Goal: Task Accomplishment & Management: Manage account settings

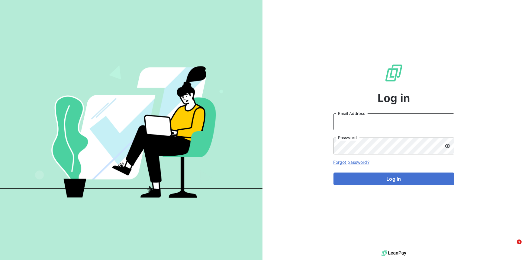
type input "[PERSON_NAME][EMAIL_ADDRESS][DOMAIN_NAME]"
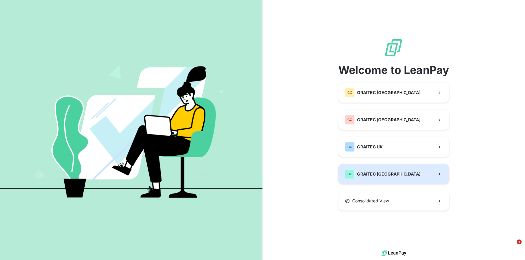
click at [365, 175] on span "GRAITEC [GEOGRAPHIC_DATA]" at bounding box center [389, 174] width 64 height 6
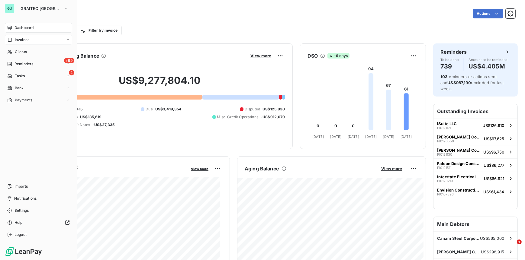
click at [28, 37] on span "Invoices" at bounding box center [22, 39] width 15 height 5
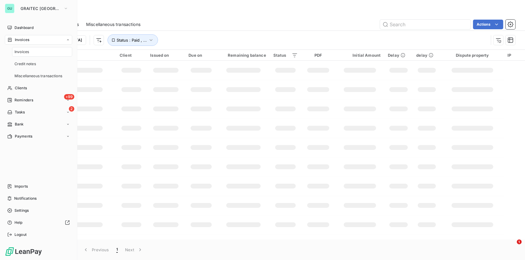
click at [26, 51] on span "Invoices" at bounding box center [22, 51] width 15 height 5
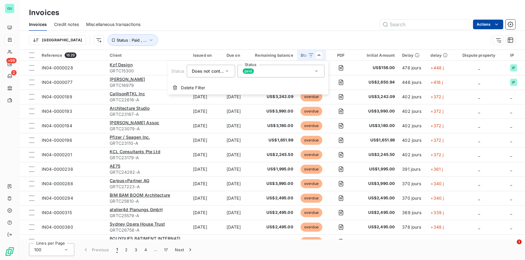
click at [495, 25] on html "GU +99 2 Invoices Invoices Credit notes Miscellaneous transactions Actions Trie…" at bounding box center [262, 130] width 525 height 260
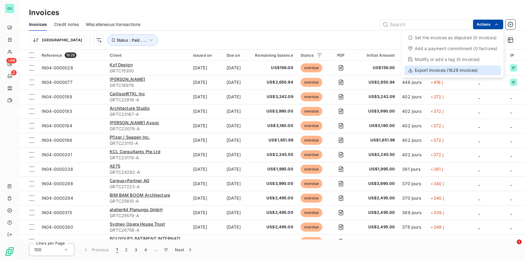
click at [433, 71] on div "Export invoices (1629 invoices)" at bounding box center [453, 71] width 97 height 10
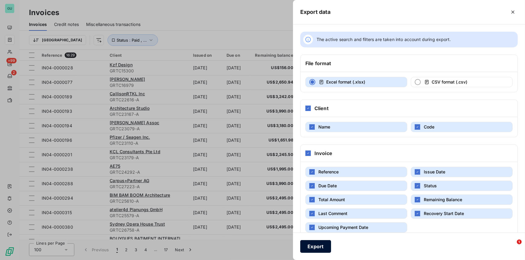
click at [316, 246] on button "Export" at bounding box center [315, 246] width 31 height 13
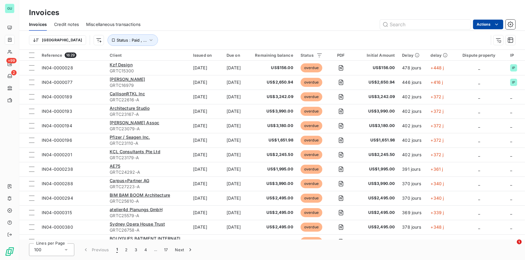
click at [270, 13] on div "Invoices" at bounding box center [272, 12] width 506 height 11
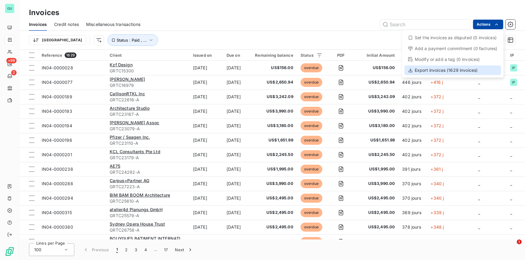
click at [432, 68] on div "Export invoices (1629 invoices)" at bounding box center [453, 71] width 97 height 10
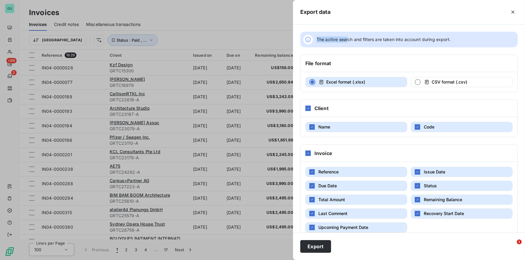
drag, startPoint x: 356, startPoint y: 7, endPoint x: 348, endPoint y: 29, distance: 23.7
click at [348, 29] on div "Export data The active search and filters are taken into account during export.…" at bounding box center [409, 130] width 232 height 260
click at [514, 11] on icon "button" at bounding box center [513, 12] width 6 height 6
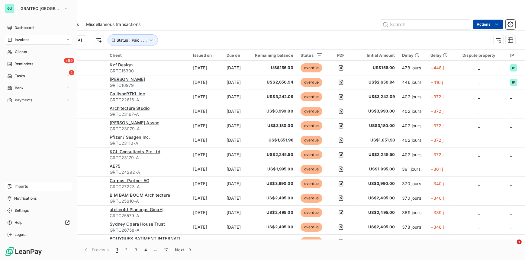
click at [25, 186] on span "Imports" at bounding box center [21, 186] width 13 height 5
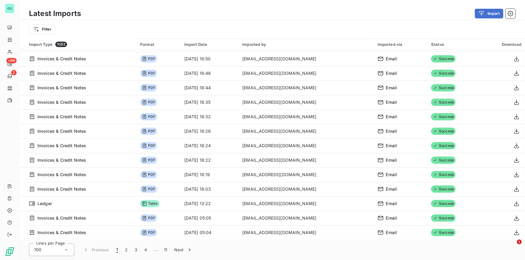
scroll to position [230, 0]
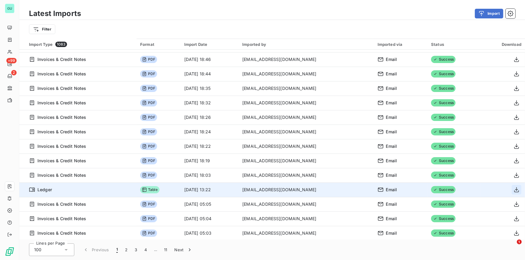
click at [517, 191] on icon "button" at bounding box center [517, 190] width 6 height 6
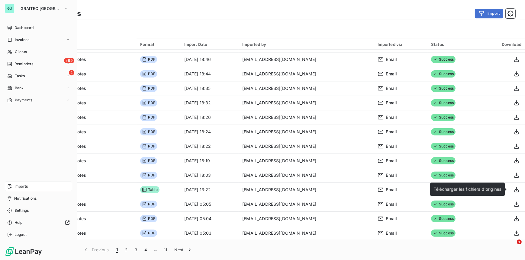
drag, startPoint x: 17, startPoint y: 53, endPoint x: 6, endPoint y: 69, distance: 20.3
click at [17, 53] on span "Clients" at bounding box center [21, 51] width 12 height 5
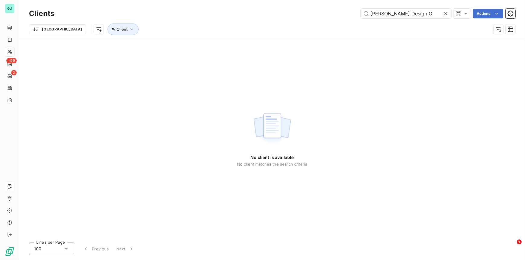
click at [447, 14] on icon at bounding box center [445, 13] width 3 height 3
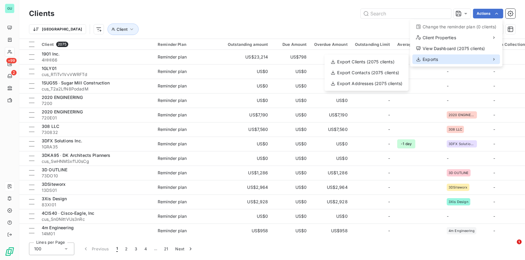
click at [429, 62] on span "Exports" at bounding box center [430, 59] width 15 height 6
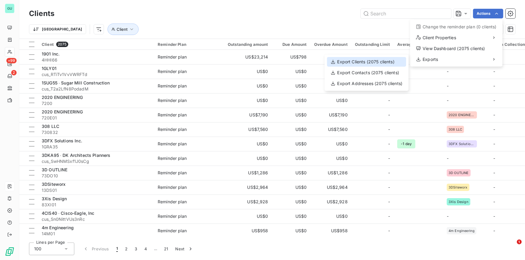
click at [364, 62] on div "Export Clients (2075 clients)" at bounding box center [366, 62] width 79 height 10
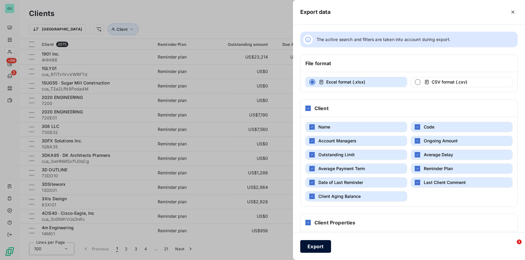
click at [314, 244] on button "Export" at bounding box center [315, 246] width 31 height 13
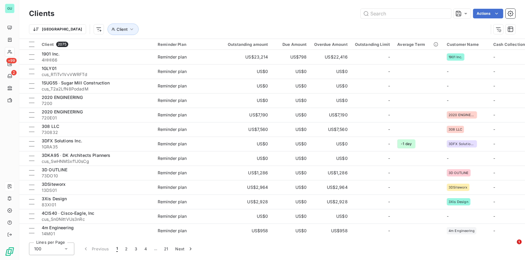
click at [167, 17] on div "Actions" at bounding box center [289, 14] width 454 height 10
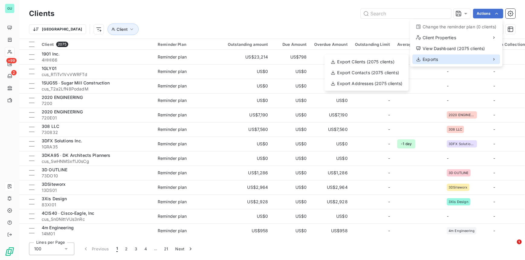
click at [436, 60] on span "Exports" at bounding box center [430, 59] width 15 height 6
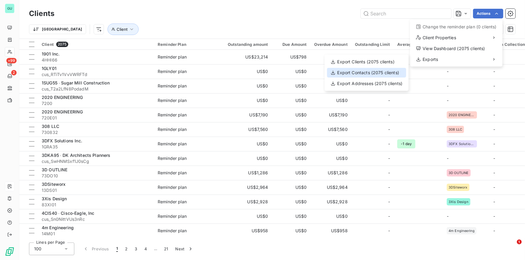
click at [361, 74] on div "Export Contacts (2075 clients)" at bounding box center [366, 73] width 79 height 10
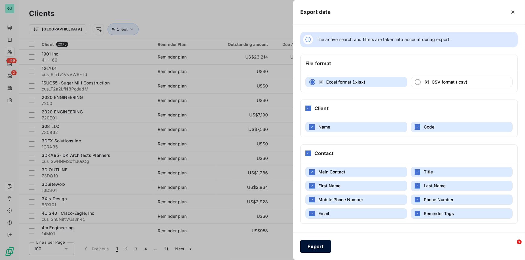
click at [318, 242] on button "Export" at bounding box center [315, 246] width 31 height 13
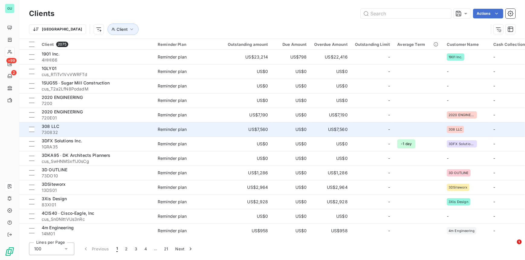
click at [518, 129] on td "-" at bounding box center [518, 129] width 57 height 15
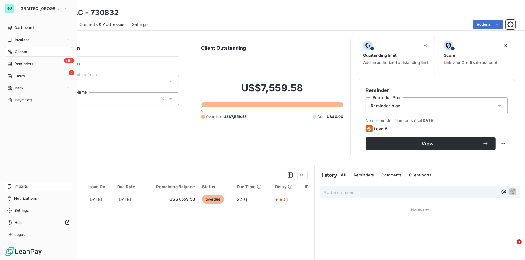
click at [28, 52] on div "Clients" at bounding box center [38, 52] width 67 height 10
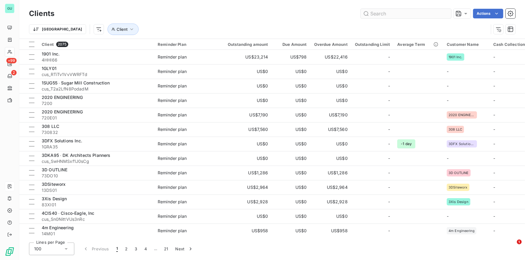
click at [402, 14] on input "text" at bounding box center [406, 14] width 91 height 10
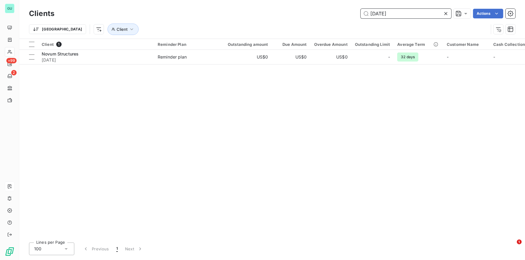
drag, startPoint x: 401, startPoint y: 15, endPoint x: 360, endPoint y: 15, distance: 41.1
click at [360, 15] on div "2001/11/08 Actions" at bounding box center [289, 14] width 454 height 10
paste input "1970/03/06"
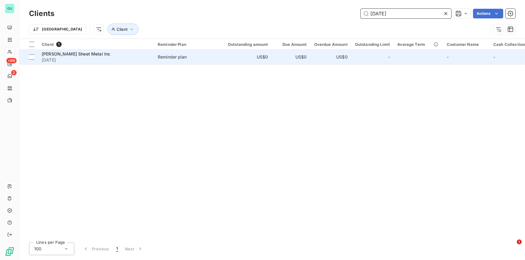
type input "1970/03/06"
click at [85, 53] on span "Martinez Sheet Metal Inc" at bounding box center [76, 53] width 69 height 5
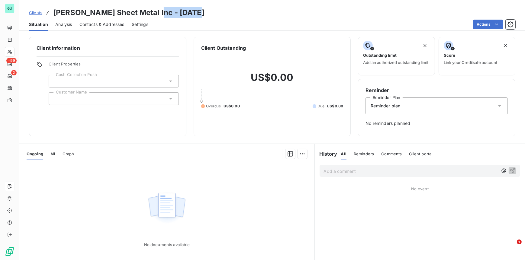
drag, startPoint x: 150, startPoint y: 13, endPoint x: 192, endPoint y: 13, distance: 41.7
click at [192, 13] on div "Clients Martinez Sheet Metal Inc - 1970/03/06" at bounding box center [272, 12] width 506 height 11
drag, startPoint x: 192, startPoint y: 13, endPoint x: 182, endPoint y: 12, distance: 9.4
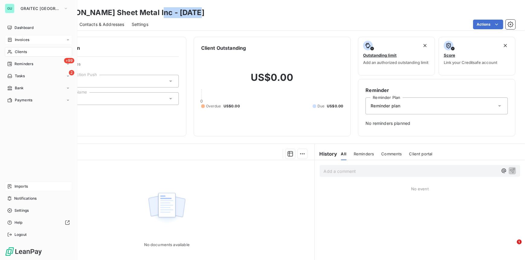
click at [24, 42] on span "Invoices" at bounding box center [22, 39] width 15 height 5
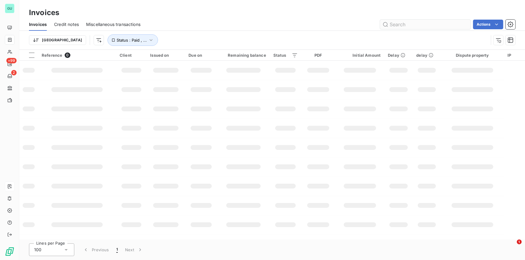
click at [392, 24] on input "text" at bounding box center [425, 25] width 91 height 10
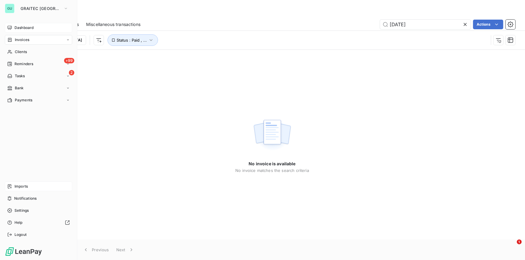
type input "1970/03/06"
click at [24, 29] on span "Dashboard" at bounding box center [24, 27] width 19 height 5
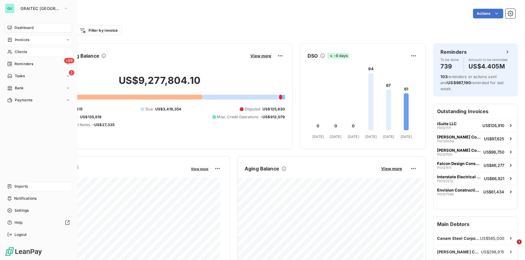
click at [24, 52] on span "Clients" at bounding box center [21, 51] width 12 height 5
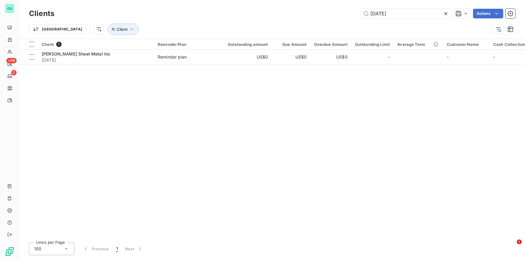
drag, startPoint x: 402, startPoint y: 13, endPoint x: 354, endPoint y: 9, distance: 47.9
click at [354, 9] on div "1970/03/06 Actions" at bounding box center [289, 14] width 454 height 10
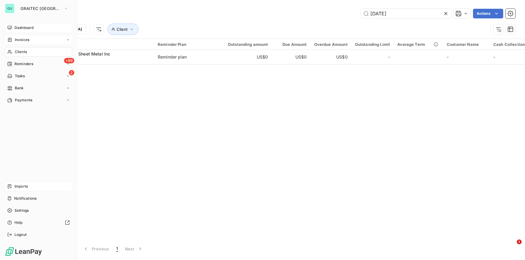
click at [25, 187] on span "Imports" at bounding box center [21, 186] width 13 height 5
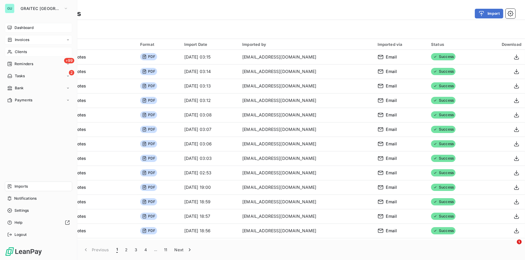
click at [22, 53] on span "Clients" at bounding box center [21, 51] width 12 height 5
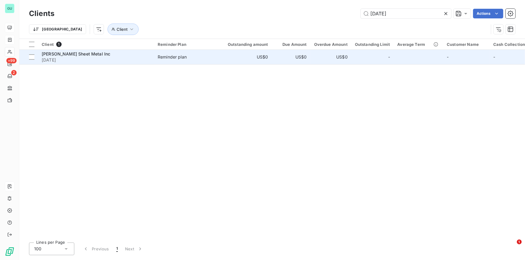
click at [76, 54] on span "Martinez Sheet Metal Inc" at bounding box center [76, 53] width 69 height 5
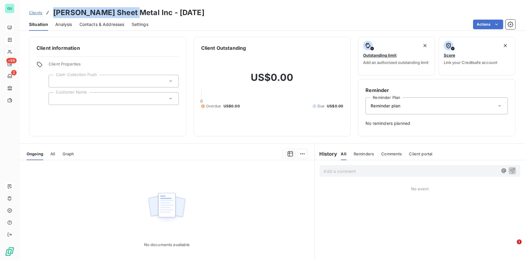
drag, startPoint x: 54, startPoint y: 12, endPoint x: 128, endPoint y: 12, distance: 74.6
click at [128, 12] on h3 "Martinez Sheet Metal Inc - 1970/03/06" at bounding box center [128, 12] width 151 height 11
copy h3 "Martinez Sheet Metal"
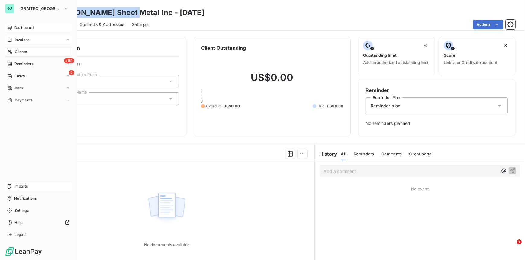
click at [18, 52] on span "Clients" at bounding box center [21, 51] width 12 height 5
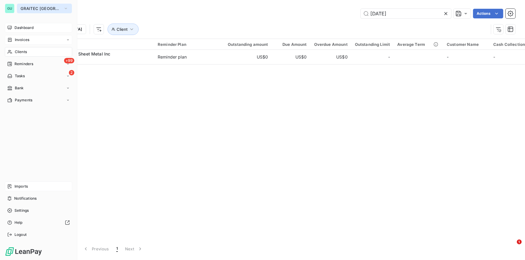
click at [31, 6] on span "GRAITEC USA" at bounding box center [41, 8] width 40 height 5
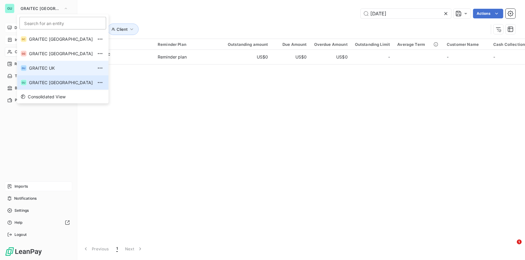
click at [45, 70] on span "GRAITEC UK" at bounding box center [61, 68] width 64 height 6
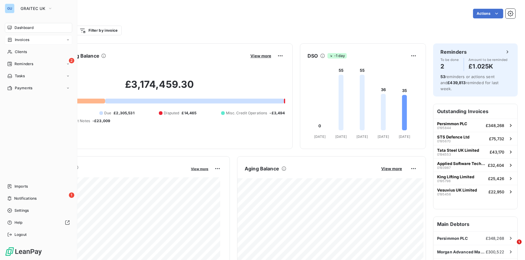
click at [24, 40] on span "Invoices" at bounding box center [22, 39] width 15 height 5
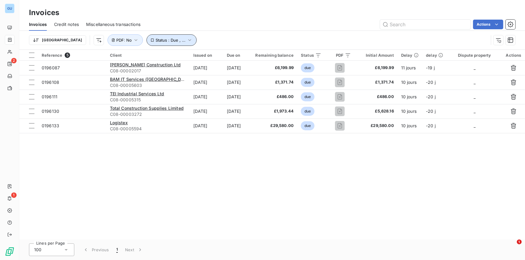
click at [156, 38] on span "Status : Due , ..." at bounding box center [171, 40] width 30 height 5
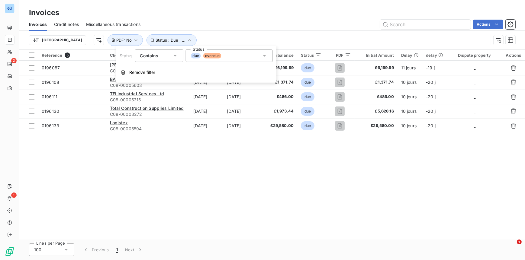
click at [148, 56] on span "Contains" at bounding box center [149, 55] width 18 height 5
click at [153, 78] on span "Does not contain" at bounding box center [164, 80] width 34 height 5
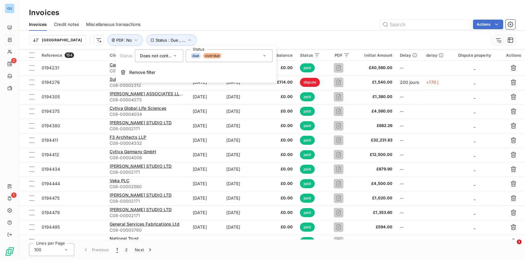
click at [234, 55] on div "due overdue" at bounding box center [229, 56] width 87 height 13
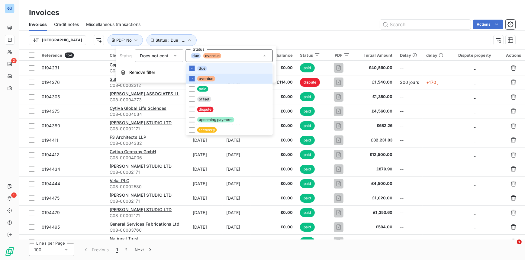
click at [195, 68] on li "due" at bounding box center [229, 68] width 87 height 10
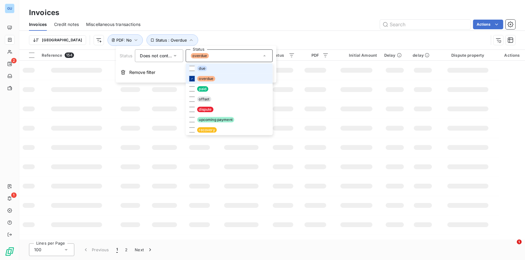
click at [192, 76] on div at bounding box center [191, 78] width 5 height 5
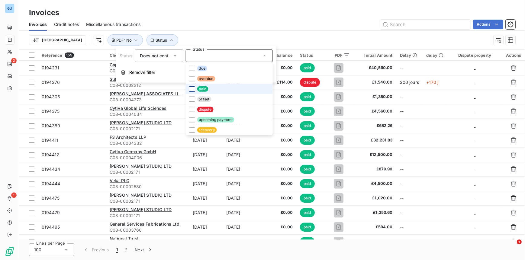
click at [192, 90] on div at bounding box center [191, 88] width 5 height 5
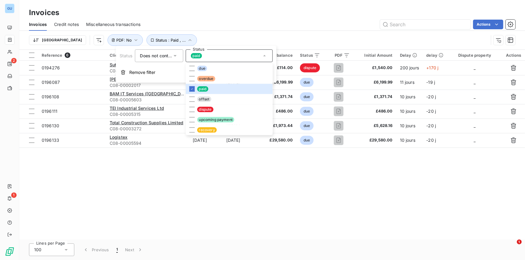
click at [273, 182] on div "Reference 6 Client Issued on Due on Remaining balance Status PDF Initial Amount…" at bounding box center [272, 145] width 506 height 190
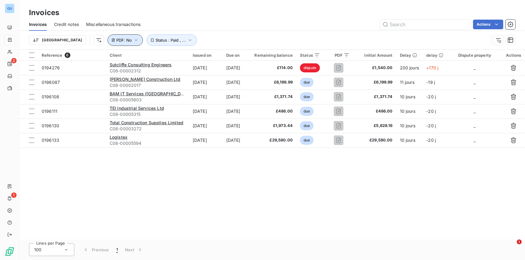
click at [133, 41] on icon "button" at bounding box center [136, 40] width 6 height 6
click at [206, 177] on div "Reference 6 Client Issued on Due on Remaining balance Status PDF Initial Amount…" at bounding box center [272, 145] width 506 height 190
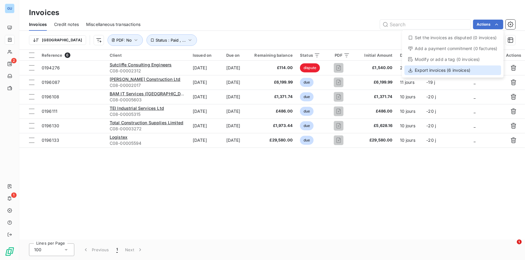
click at [444, 69] on div "Export invoices (6 invoices)" at bounding box center [453, 71] width 97 height 10
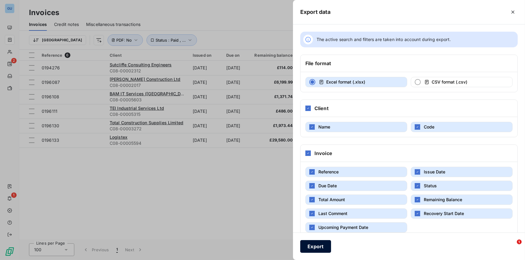
click at [318, 243] on button "Export" at bounding box center [315, 246] width 31 height 13
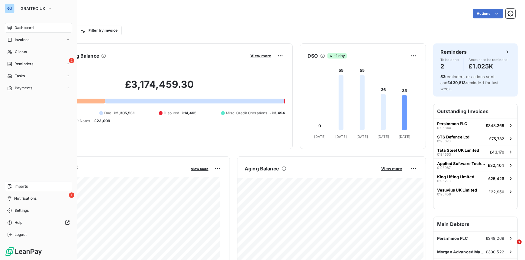
click at [23, 186] on span "Imports" at bounding box center [21, 186] width 13 height 5
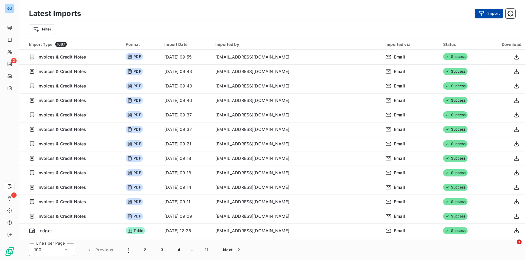
click at [482, 14] on icon "button" at bounding box center [481, 13] width 5 height 5
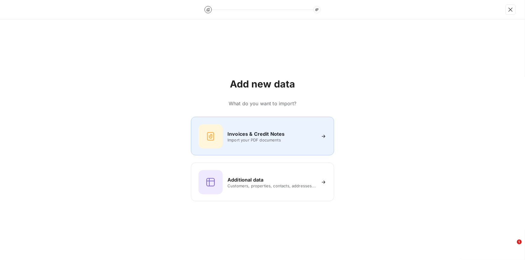
click at [280, 137] on h6 "Invoices & Credit Notes" at bounding box center [255, 134] width 57 height 7
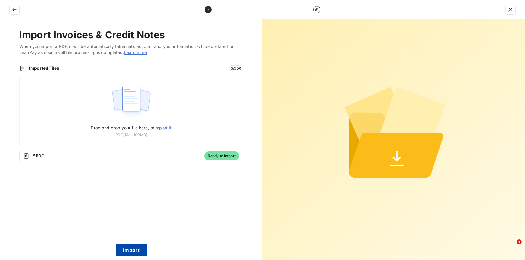
click at [131, 249] on button "Import" at bounding box center [131, 250] width 31 height 13
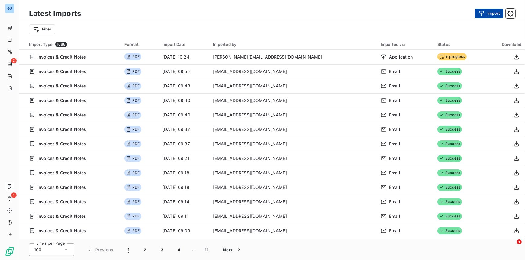
click at [482, 15] on icon "button" at bounding box center [482, 14] width 6 height 6
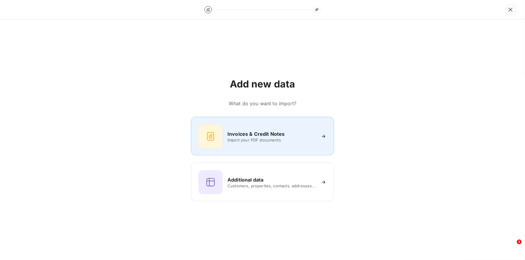
click at [243, 131] on h6 "Invoices & Credit Notes" at bounding box center [255, 134] width 57 height 7
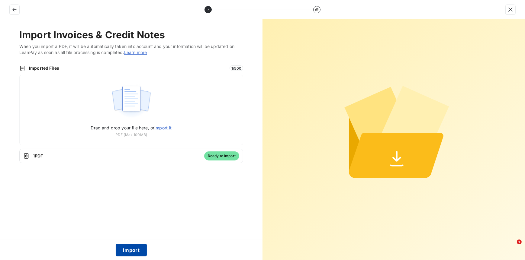
click at [142, 252] on button "Import" at bounding box center [131, 250] width 31 height 13
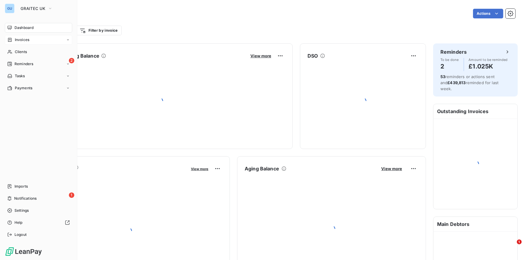
click at [22, 38] on span "Invoices" at bounding box center [22, 39] width 15 height 5
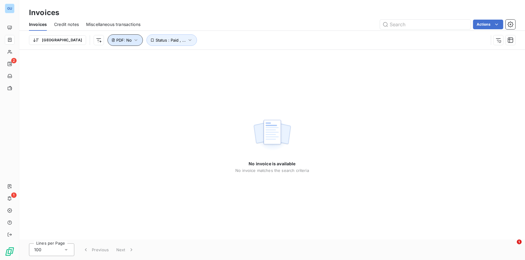
click at [116, 40] on span "PDF : No" at bounding box center [123, 40] width 15 height 5
click at [107, 72] on span "Remove filter" at bounding box center [102, 72] width 26 height 6
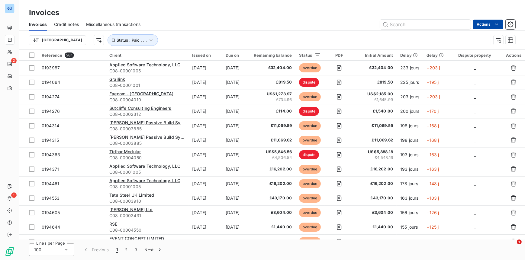
click at [490, 23] on html "GU 2 1 Invoices Invoices Credit notes Miscellaneous transactions Actions Trier …" at bounding box center [262, 130] width 525 height 260
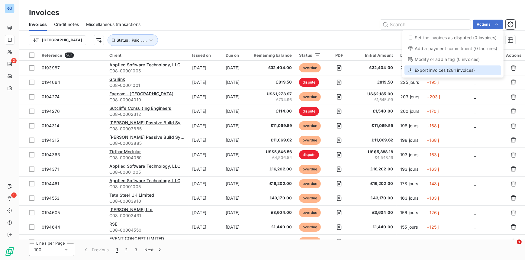
click at [442, 70] on div "Export invoices (281 invoices)" at bounding box center [453, 71] width 97 height 10
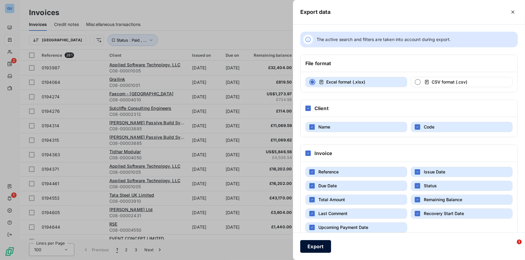
click at [314, 251] on button "Export" at bounding box center [315, 246] width 31 height 13
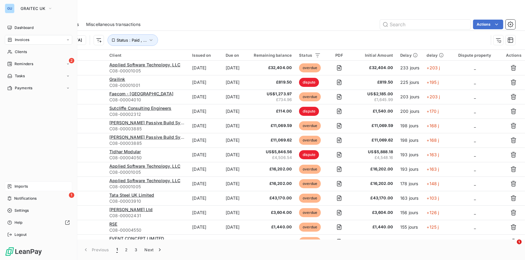
click at [22, 189] on span "Imports" at bounding box center [21, 186] width 13 height 5
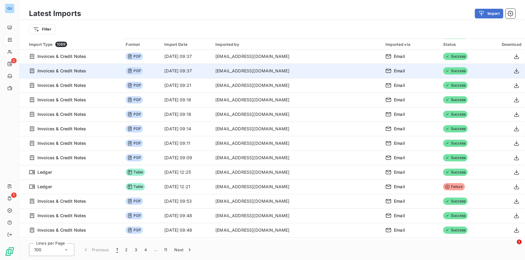
scroll to position [90, 0]
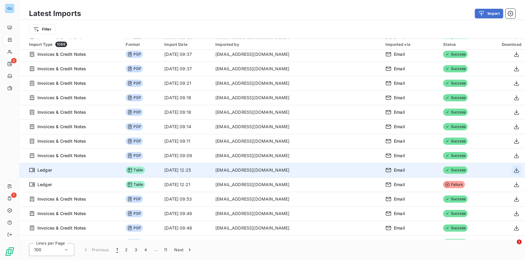
click at [515, 169] on icon "button" at bounding box center [517, 170] width 6 height 6
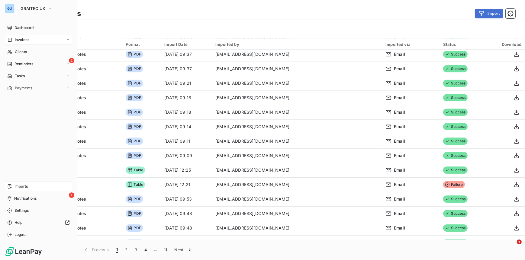
click at [21, 41] on span "Invoices" at bounding box center [22, 39] width 15 height 5
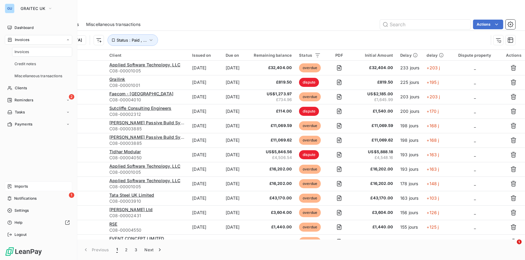
click at [26, 185] on span "Imports" at bounding box center [21, 186] width 13 height 5
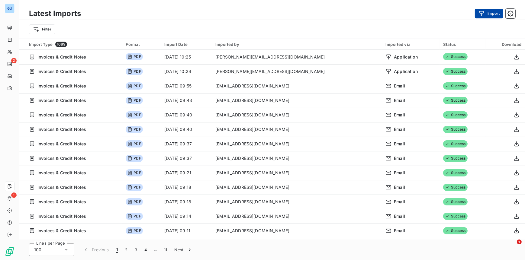
click at [484, 15] on icon "button" at bounding box center [482, 14] width 6 height 6
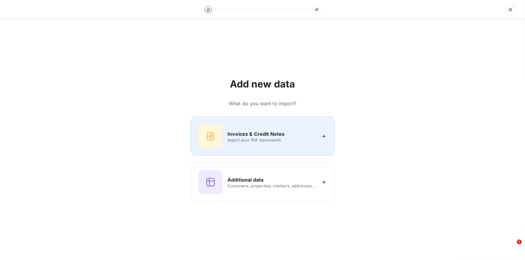
click at [253, 139] on span "Import your PDF documents" at bounding box center [271, 140] width 88 height 5
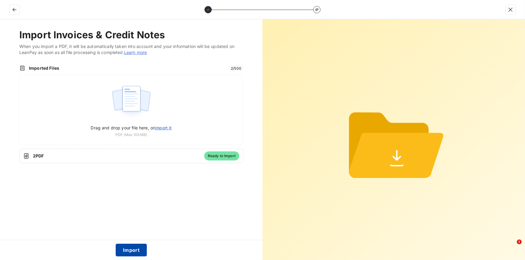
click at [135, 247] on button "Import" at bounding box center [131, 250] width 31 height 13
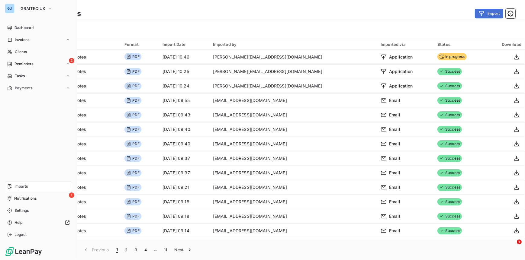
click at [17, 184] on span "Imports" at bounding box center [21, 186] width 13 height 5
click at [18, 186] on span "Imports" at bounding box center [21, 186] width 13 height 5
click at [27, 186] on span "Imports" at bounding box center [21, 186] width 13 height 5
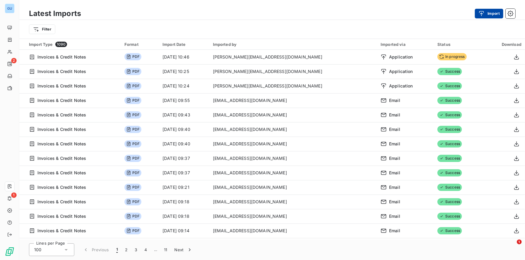
click at [482, 10] on button "Import" at bounding box center [489, 14] width 28 height 10
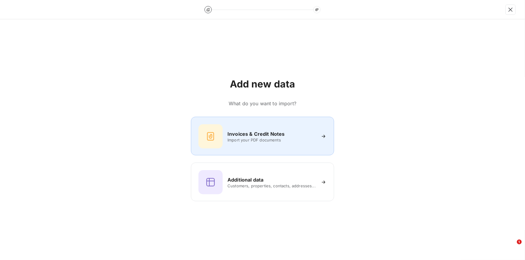
click at [239, 137] on h6 "Invoices & Credit Notes" at bounding box center [255, 134] width 57 height 7
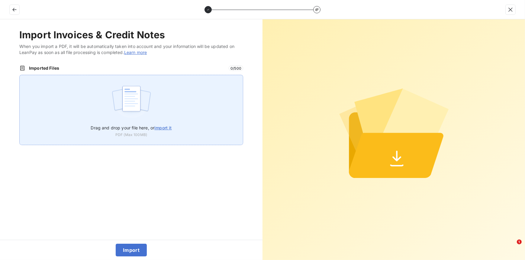
click at [135, 107] on img at bounding box center [131, 101] width 40 height 39
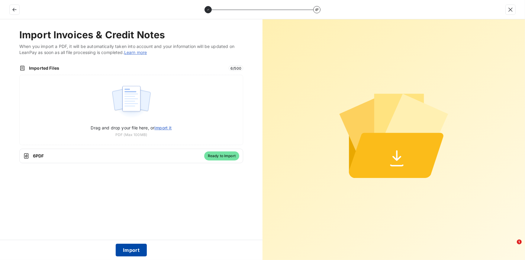
click at [131, 247] on button "Import" at bounding box center [131, 250] width 31 height 13
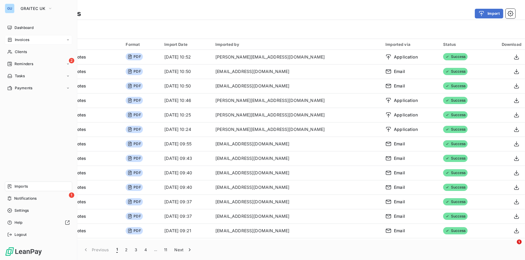
click at [17, 42] on span "Invoices" at bounding box center [22, 39] width 15 height 5
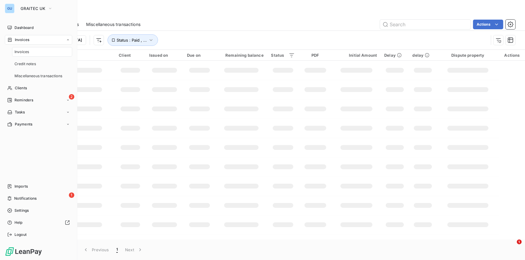
click at [23, 52] on span "Invoices" at bounding box center [22, 51] width 15 height 5
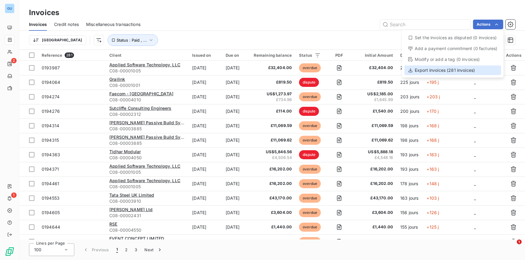
click at [443, 70] on div "Export invoices (281 invoices)" at bounding box center [453, 71] width 97 height 10
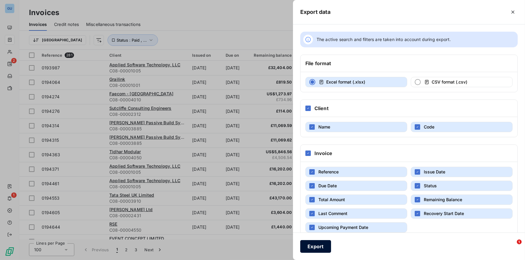
click at [311, 249] on button "Export" at bounding box center [315, 246] width 31 height 13
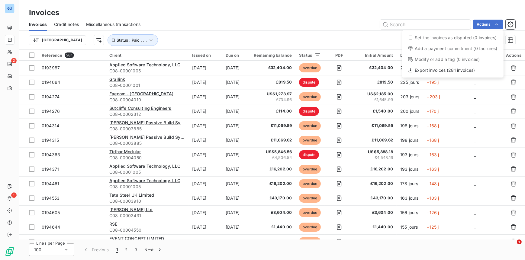
click at [121, 38] on html "GU 2 1 Invoices Invoices Credit notes Miscellaneous transactions Actions Set th…" at bounding box center [262, 130] width 525 height 260
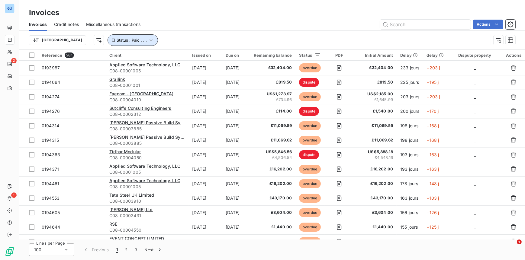
click at [148, 38] on icon "button" at bounding box center [151, 40] width 6 height 6
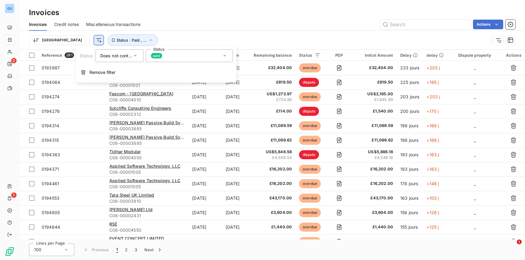
click at [69, 41] on html "GU 2 1 Invoices Invoices Credit notes Miscellaneous transactions Actions Trier …" at bounding box center [262, 130] width 525 height 260
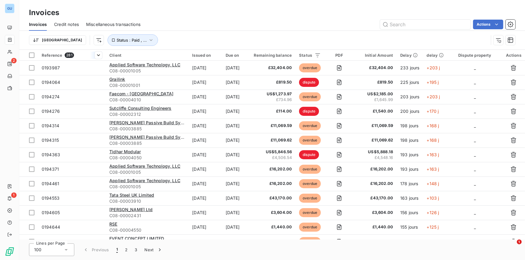
click at [47, 55] on span "Reference" at bounding box center [52, 55] width 21 height 5
click at [90, 67] on span "Sort ascending" at bounding box center [79, 68] width 31 height 6
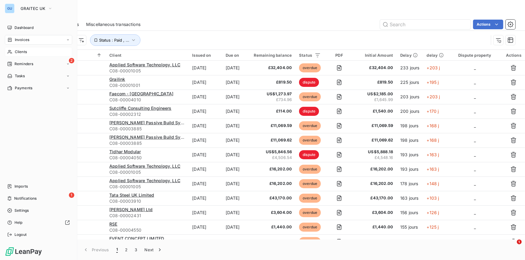
click at [21, 52] on span "Clients" at bounding box center [21, 51] width 12 height 5
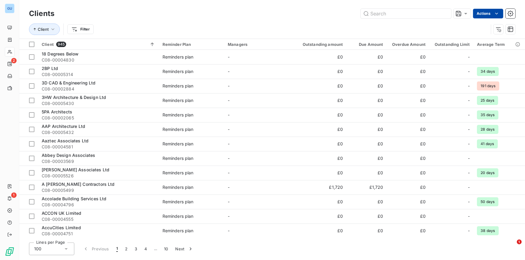
click at [501, 13] on html "GU 2 1 Clients Actions Client Filter Client 945 Reminder Plan Managers Outstand…" at bounding box center [262, 130] width 525 height 260
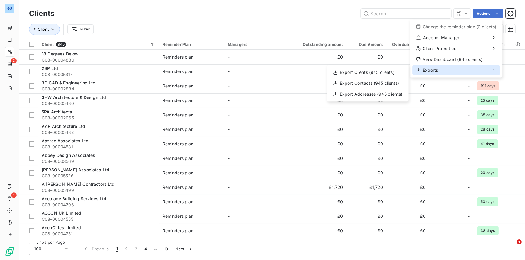
click at [441, 66] on div "Exports" at bounding box center [456, 71] width 88 height 10
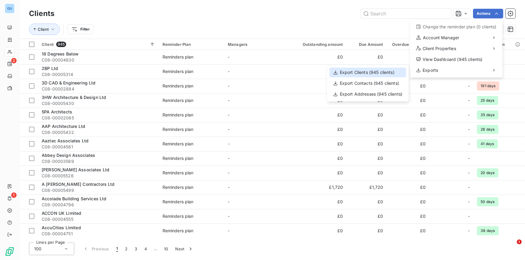
click at [360, 73] on div "Export Clients (945 clients)" at bounding box center [368, 73] width 77 height 10
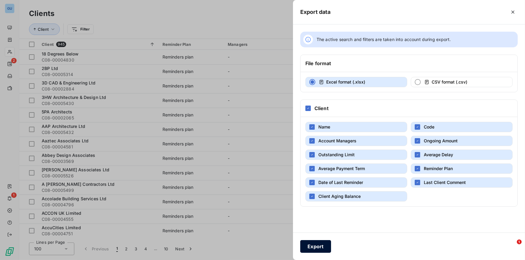
click at [312, 247] on button "Export" at bounding box center [315, 246] width 31 height 13
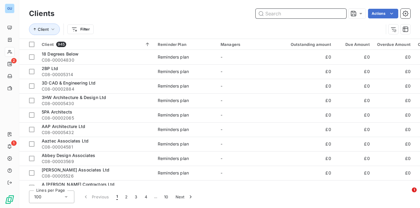
click at [301, 14] on input "text" at bounding box center [301, 14] width 91 height 10
paste input "18 Degrees Below"
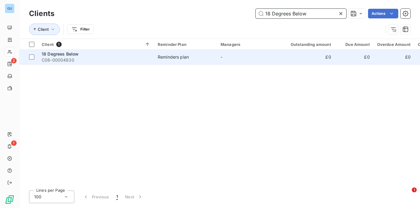
type input "18 Degrees Below"
click at [75, 56] on div "18 Degrees Below" at bounding box center [96, 54] width 109 height 6
